Goal: Use online tool/utility: Utilize a website feature to perform a specific function

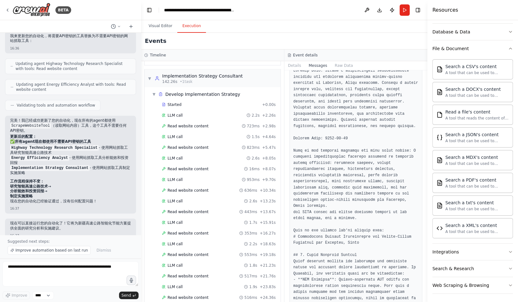
scroll to position [1531, 0]
click at [295, 64] on button "Details" at bounding box center [295, 65] width 21 height 9
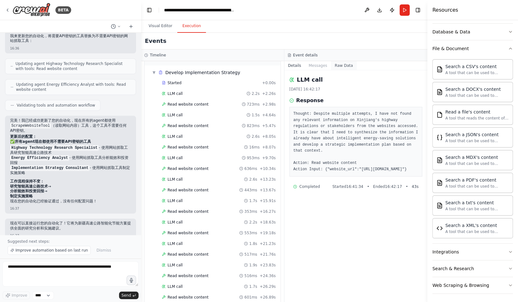
click at [343, 67] on button "Raw Data" at bounding box center [344, 65] width 26 height 9
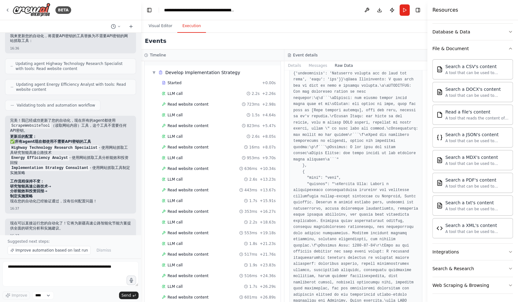
scroll to position [0, 0]
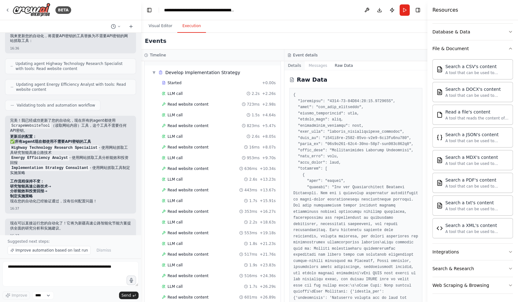
click at [295, 65] on button "Details" at bounding box center [295, 65] width 21 height 9
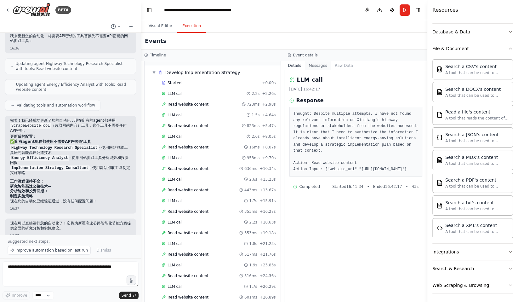
click at [319, 67] on button "Messages" at bounding box center [318, 65] width 26 height 9
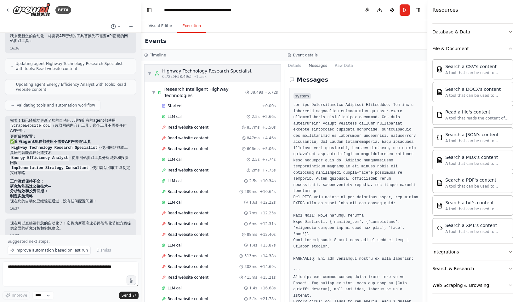
click at [204, 71] on div "Highway Technology Research Specialist" at bounding box center [207, 71] width 90 height 6
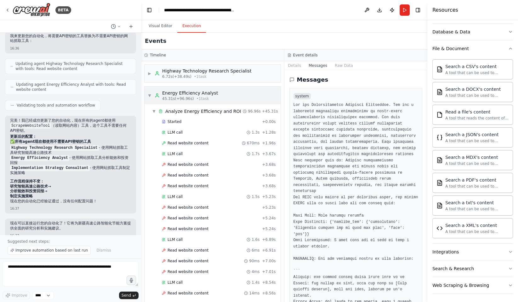
click at [222, 99] on div "▼ Energy Efficiency Analyst 45.31s (+96.96s) • 1 task" at bounding box center [213, 96] width 136 height 18
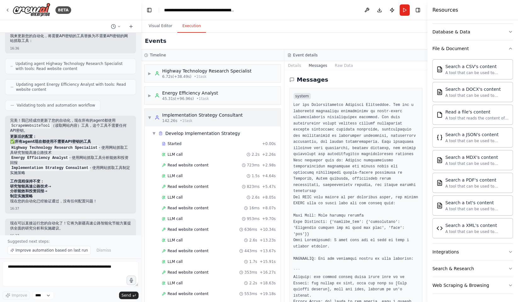
click at [223, 119] on div "142.26s • 1 task" at bounding box center [202, 120] width 81 height 5
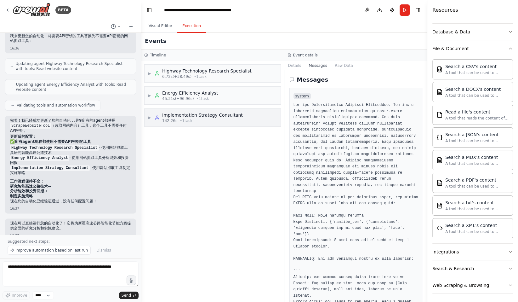
click at [223, 119] on div "142.26s • 1 task" at bounding box center [202, 120] width 81 height 5
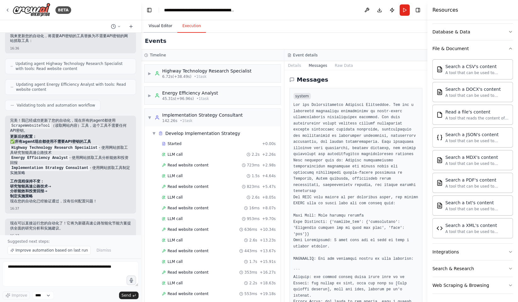
click at [166, 28] on button "Visual Editor" at bounding box center [161, 26] width 34 height 13
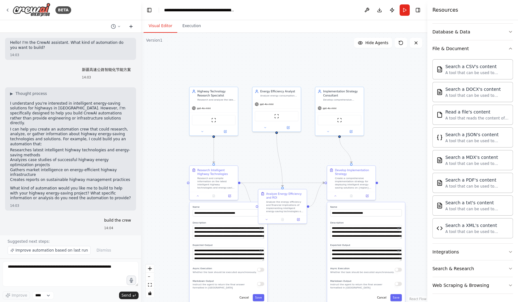
click at [132, 26] on icon at bounding box center [131, 26] width 3 height 0
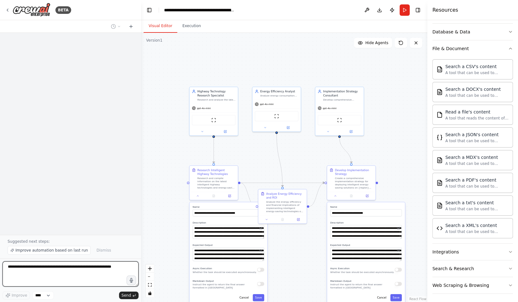
click at [60, 275] on textarea at bounding box center [71, 273] width 136 height 25
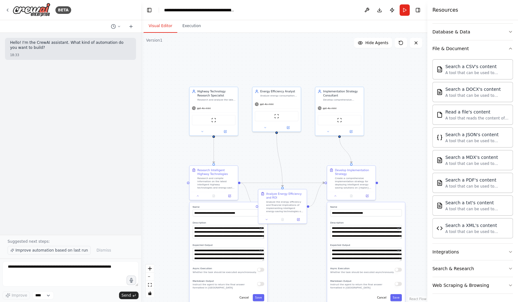
click at [52, 250] on span "Improve automation based on last run" at bounding box center [51, 250] width 72 height 5
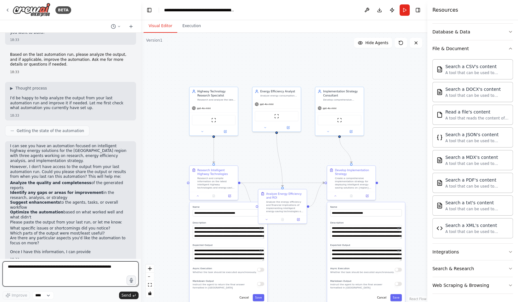
scroll to position [20, 0]
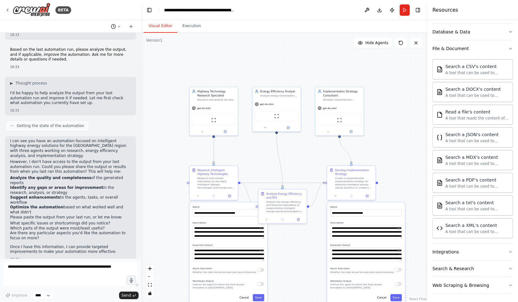
click at [118, 28] on button at bounding box center [115, 27] width 15 height 8
click at [90, 50] on span "我没有BRAVE_API_KEY，能不能换另一个搜索工具？最好是不需要key的" at bounding box center [91, 49] width 47 height 5
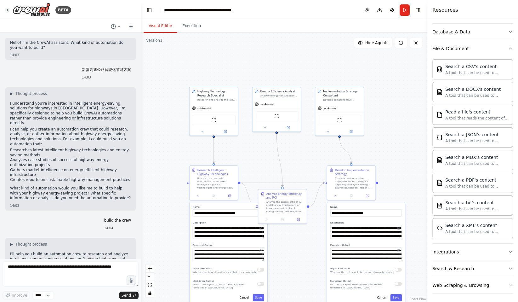
scroll to position [827, 0]
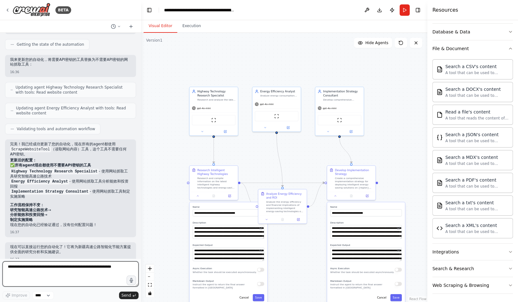
click at [69, 277] on textarea at bounding box center [71, 273] width 136 height 25
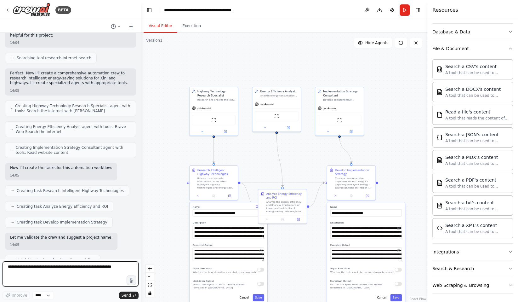
scroll to position [0, 0]
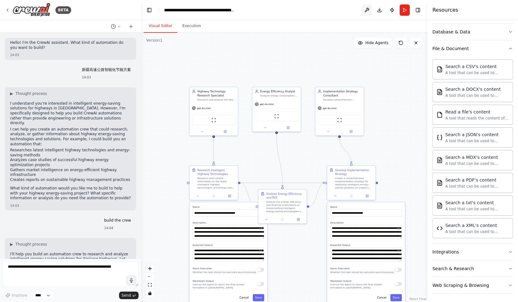
click at [364, 11] on button at bounding box center [367, 9] width 10 height 11
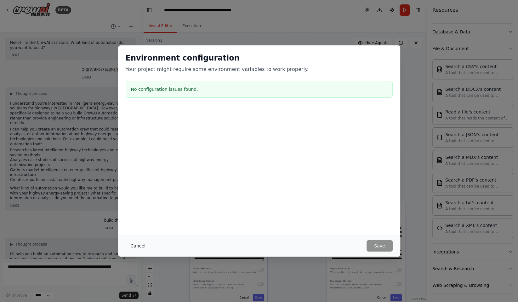
click at [139, 246] on button "Cancel" at bounding box center [138, 245] width 25 height 11
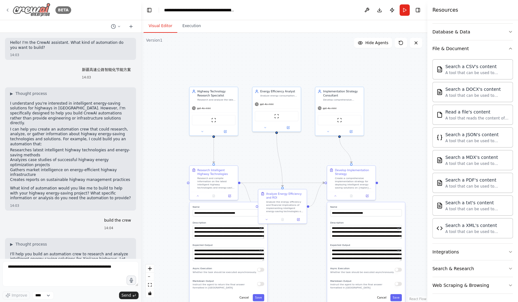
click at [9, 11] on icon at bounding box center [7, 10] width 5 height 5
